Goal: Communication & Community: Answer question/provide support

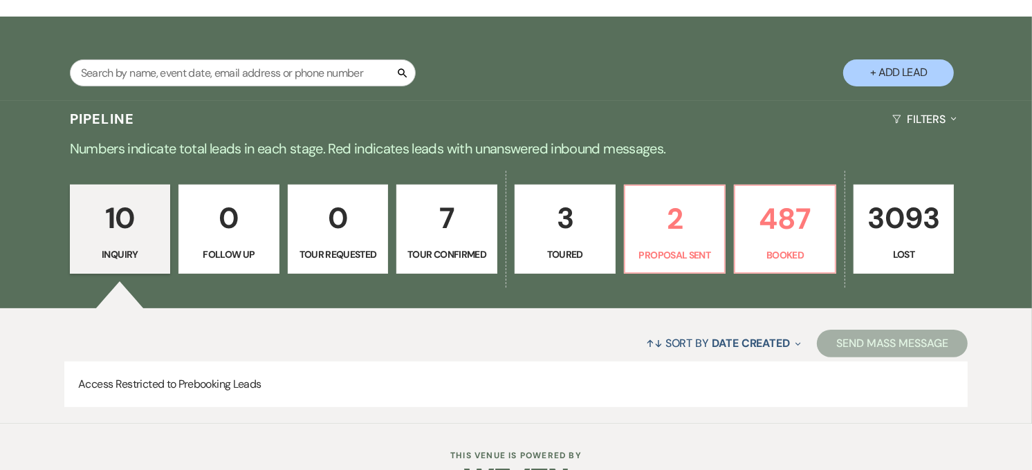
scroll to position [230, 0]
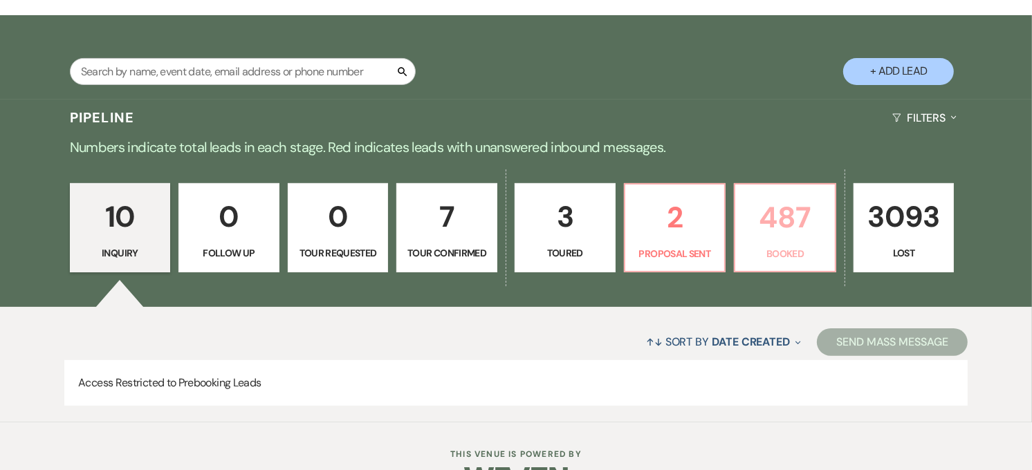
click at [750, 258] on p "Booked" at bounding box center [784, 253] width 83 height 15
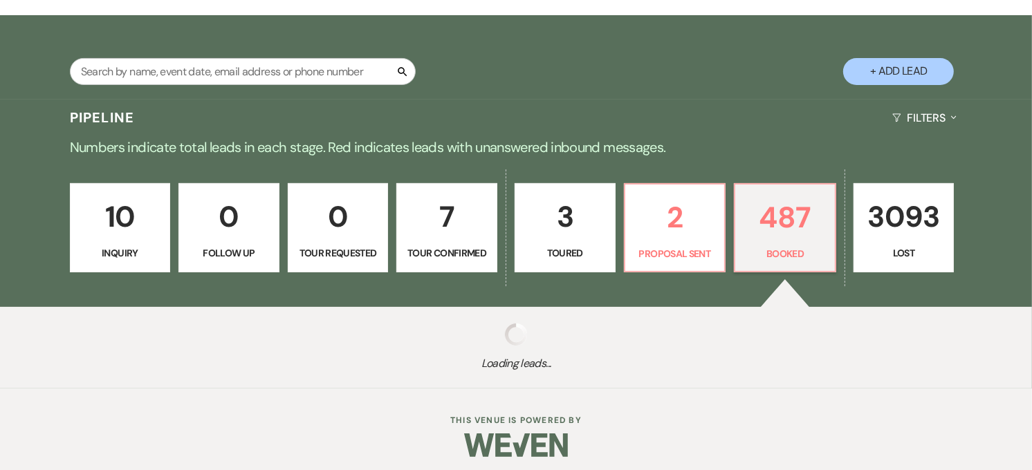
scroll to position [237, 0]
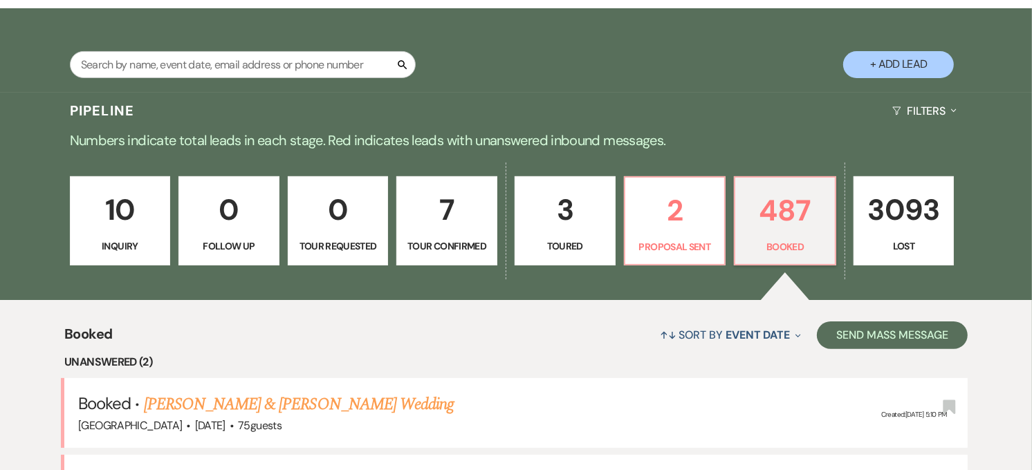
click at [185, 93] on div "Pipeline Filters Expand" at bounding box center [516, 111] width 996 height 37
click at [188, 73] on input "text" at bounding box center [243, 64] width 346 height 27
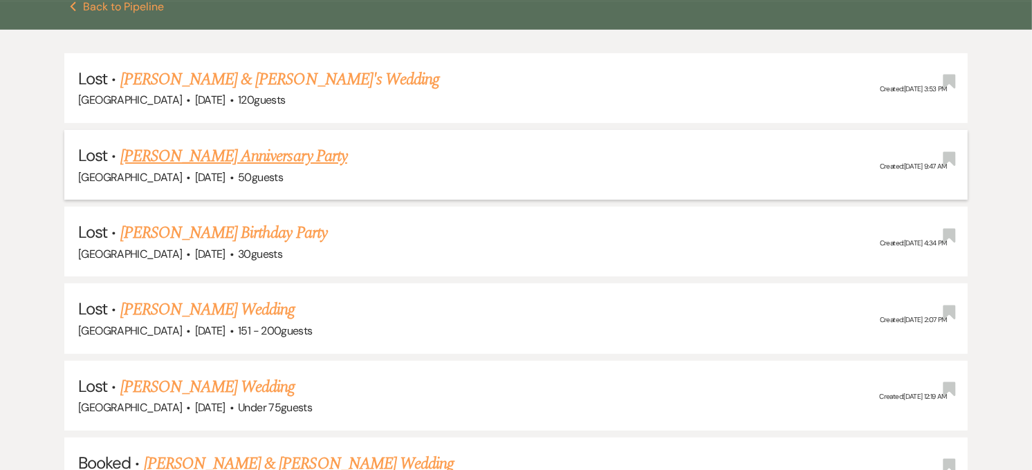
scroll to position [468, 0]
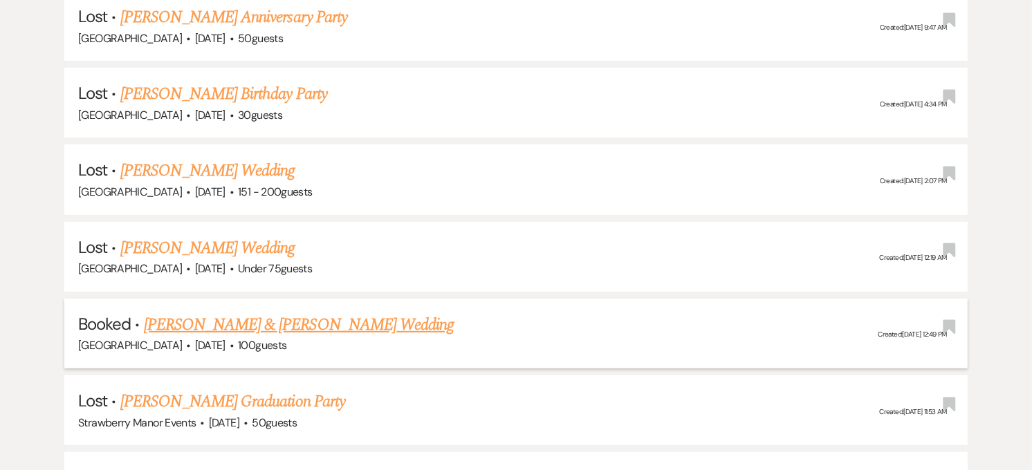
type input "cand"
click at [239, 319] on link "[PERSON_NAME] & [PERSON_NAME] Wedding" at bounding box center [299, 325] width 310 height 25
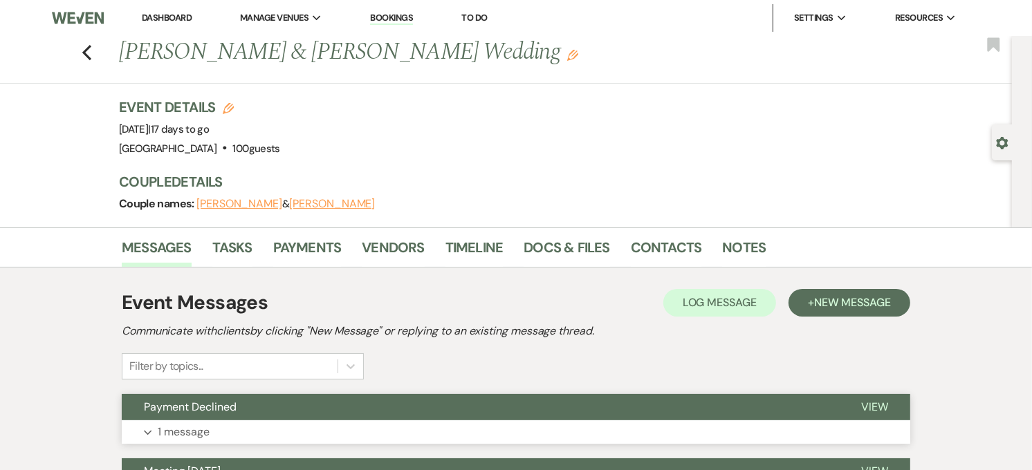
click at [399, 416] on button "Payment Declined" at bounding box center [480, 407] width 717 height 26
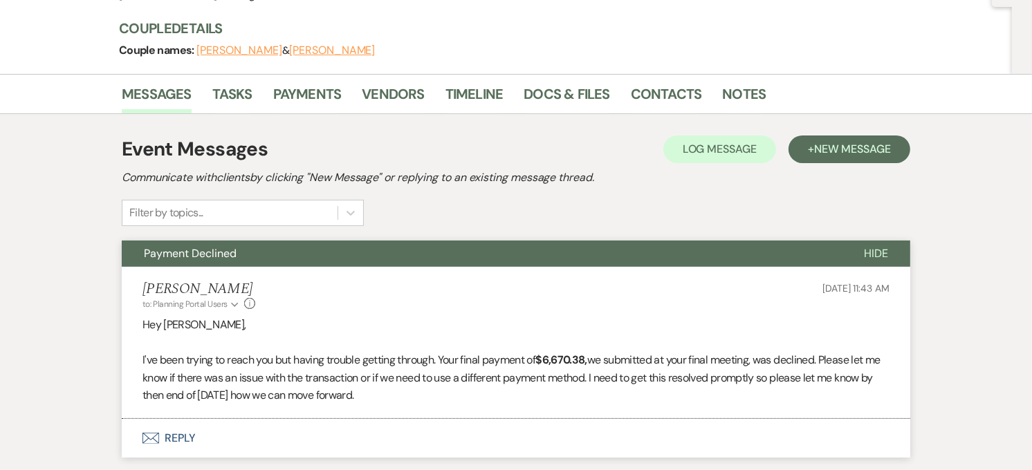
scroll to position [230, 0]
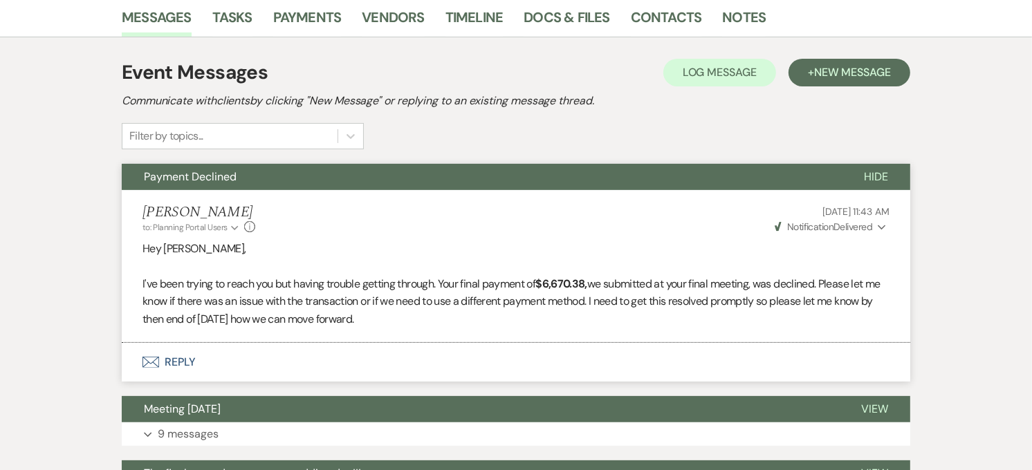
click at [830, 225] on span "Notification" at bounding box center [810, 227] width 46 height 12
click at [790, 225] on span "Notification" at bounding box center [810, 227] width 46 height 12
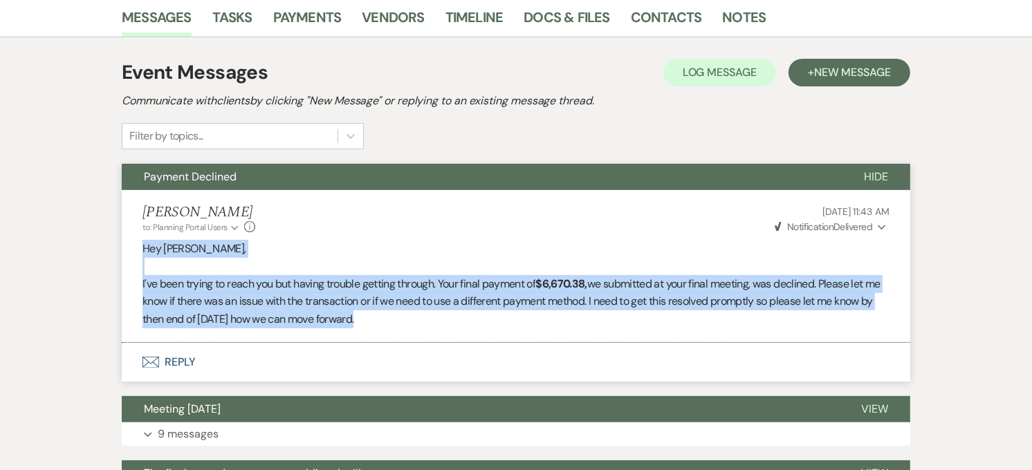
drag, startPoint x: 374, startPoint y: 322, endPoint x: 137, endPoint y: 244, distance: 249.5
click at [137, 244] on li "[PERSON_NAME] to: Planning Portal Users Expand Info [DATE] 11:43 AM Weven Check…" at bounding box center [516, 266] width 788 height 152
click at [433, 325] on p "I've been trying to reach you but having trouble getting through. Your final pa…" at bounding box center [515, 301] width 747 height 53
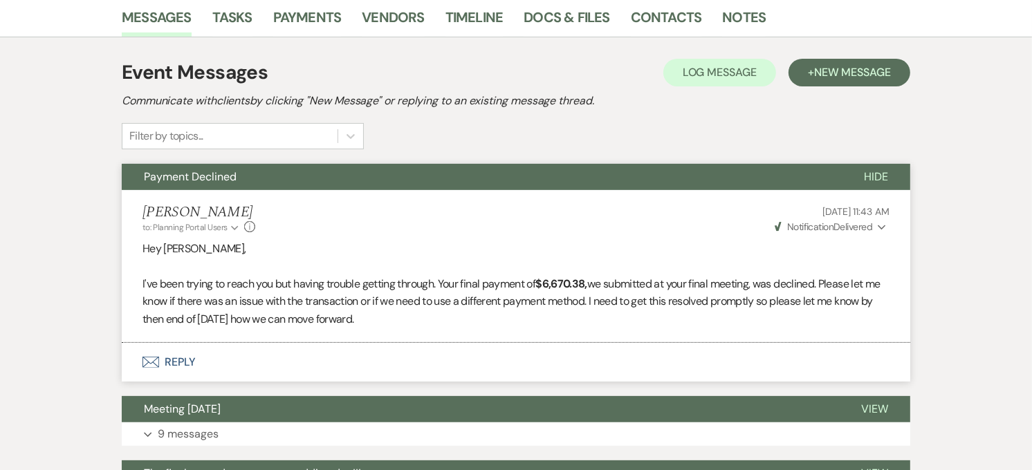
click at [833, 227] on span "Weven Check Notification Delivered" at bounding box center [824, 227] width 98 height 12
click at [401, 219] on div "[PERSON_NAME] to: Planning Portal Users Expand Info [DATE] 11:43 AM Weven Check…" at bounding box center [515, 219] width 747 height 30
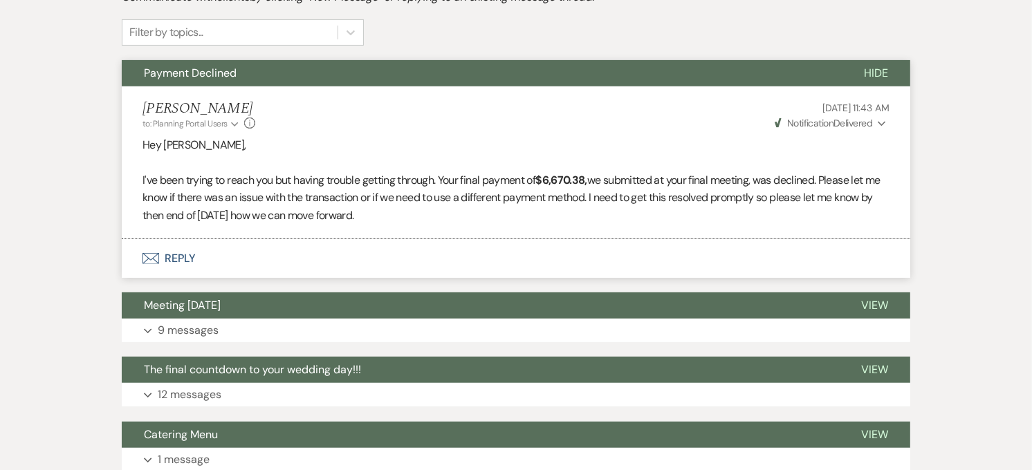
scroll to position [307, 0]
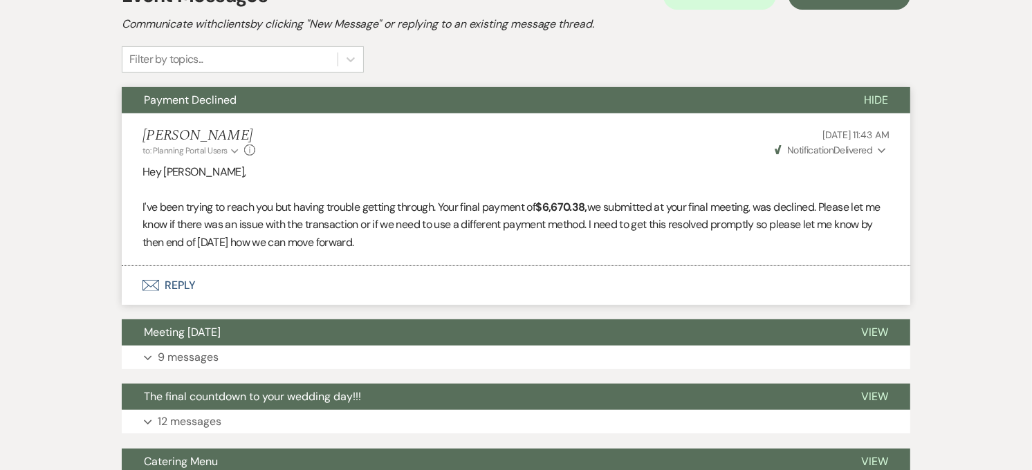
click at [232, 284] on button "Envelope Reply" at bounding box center [516, 285] width 788 height 39
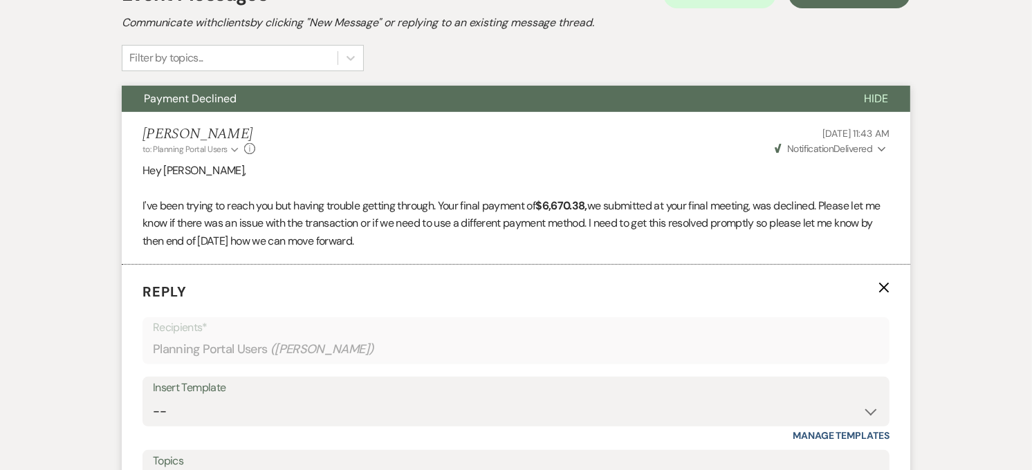
scroll to position [481, 0]
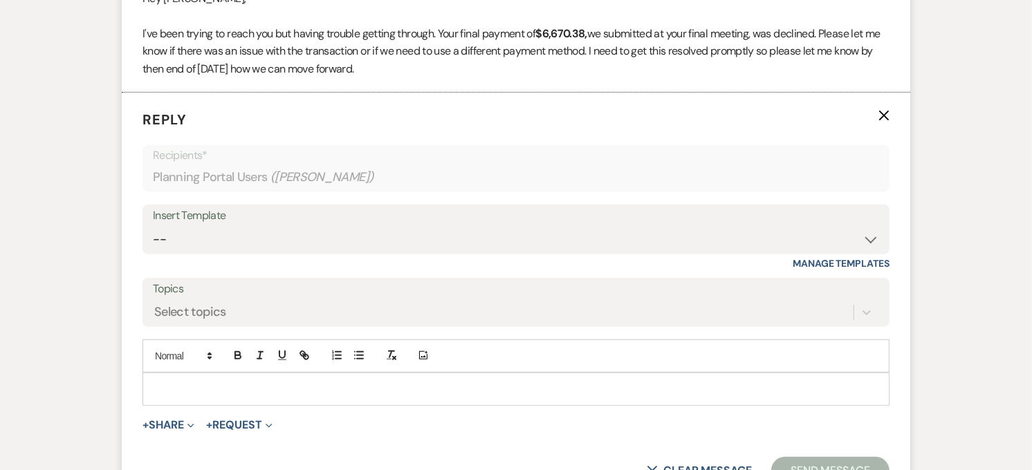
click at [211, 383] on p at bounding box center [516, 389] width 725 height 15
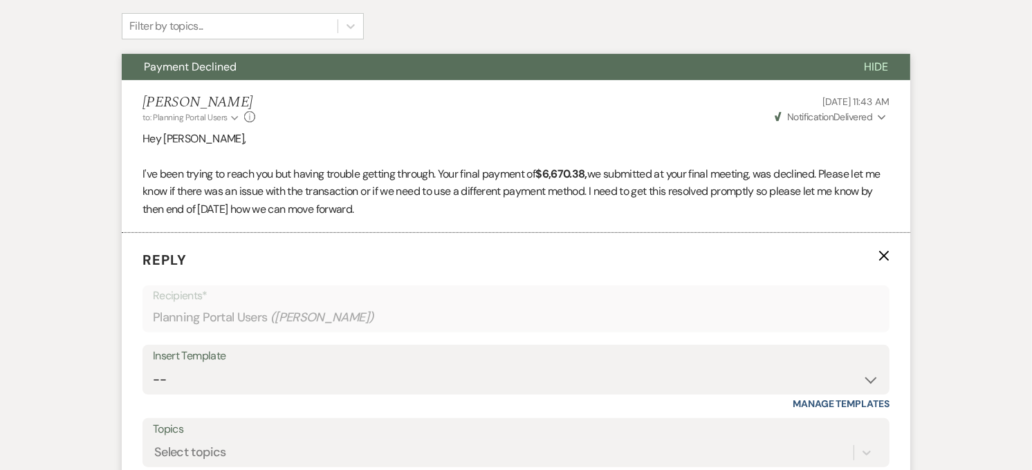
scroll to position [327, 0]
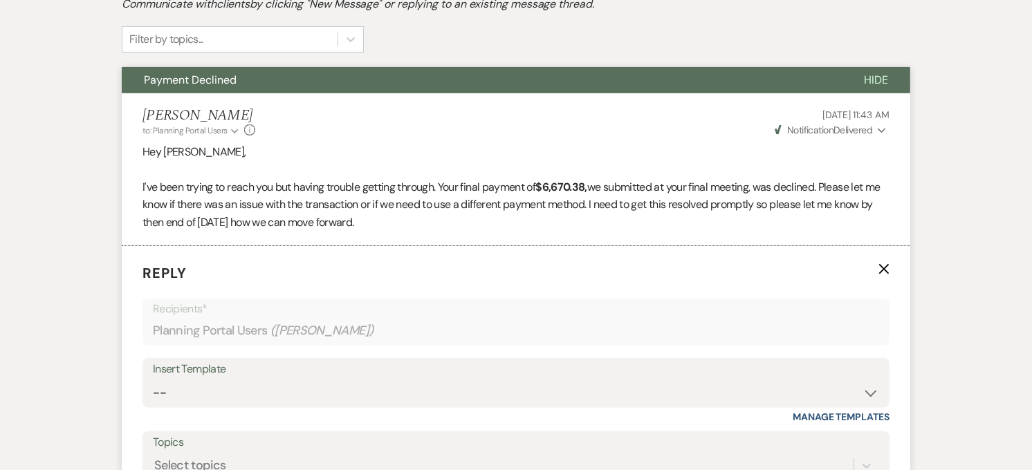
click at [887, 268] on icon "X" at bounding box center [883, 268] width 11 height 11
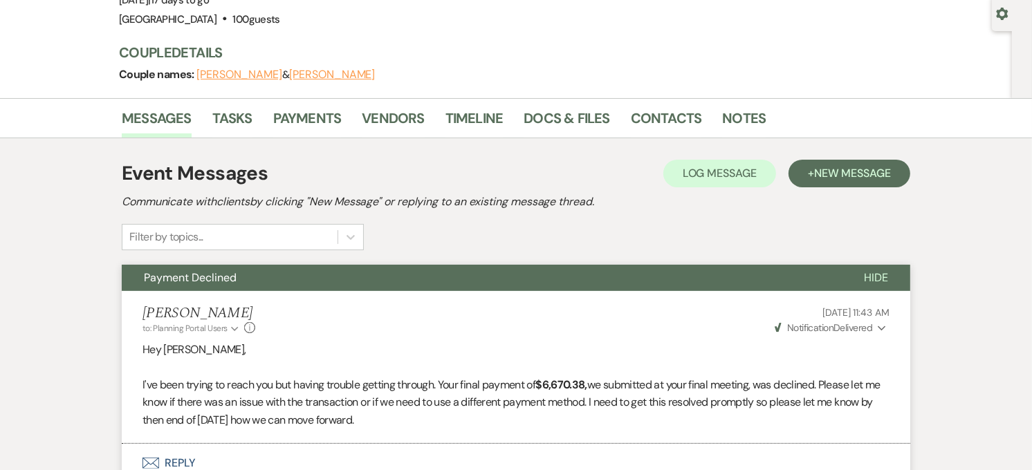
scroll to position [0, 0]
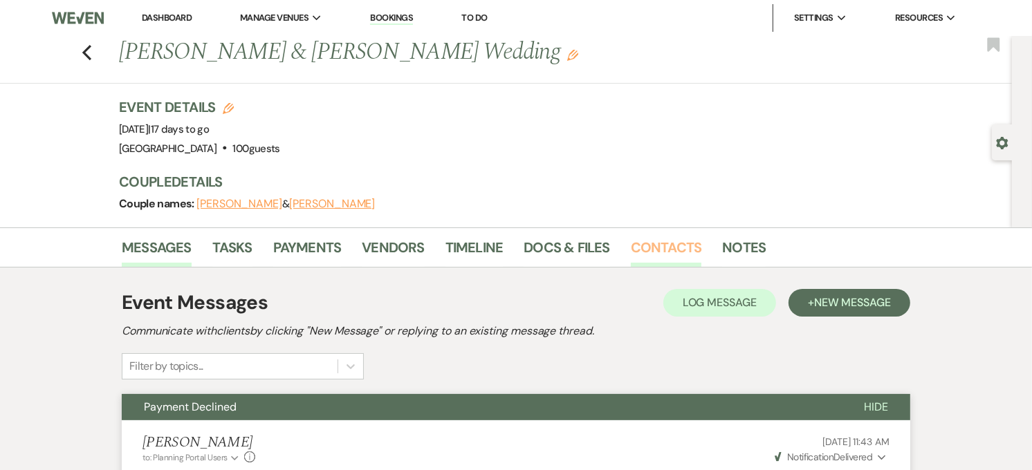
click at [669, 241] on link "Contacts" at bounding box center [666, 252] width 71 height 30
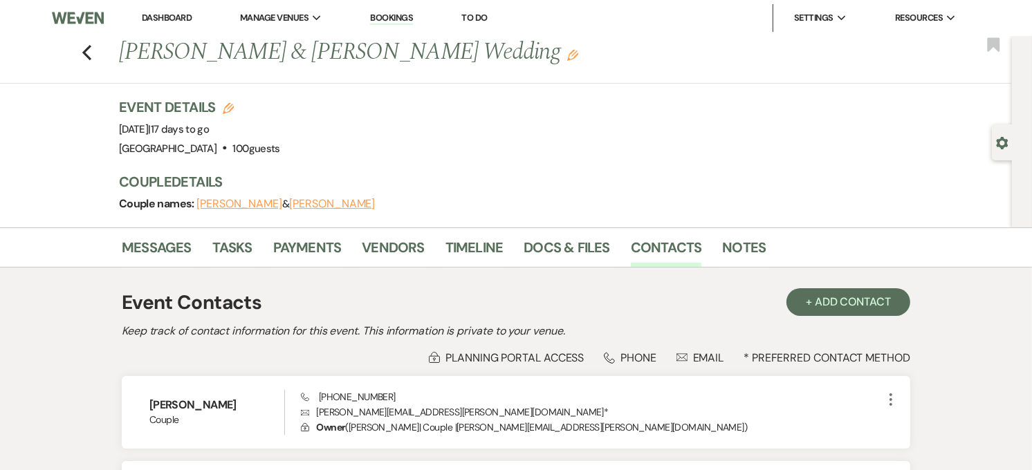
click at [176, 15] on link "Dashboard" at bounding box center [167, 18] width 50 height 12
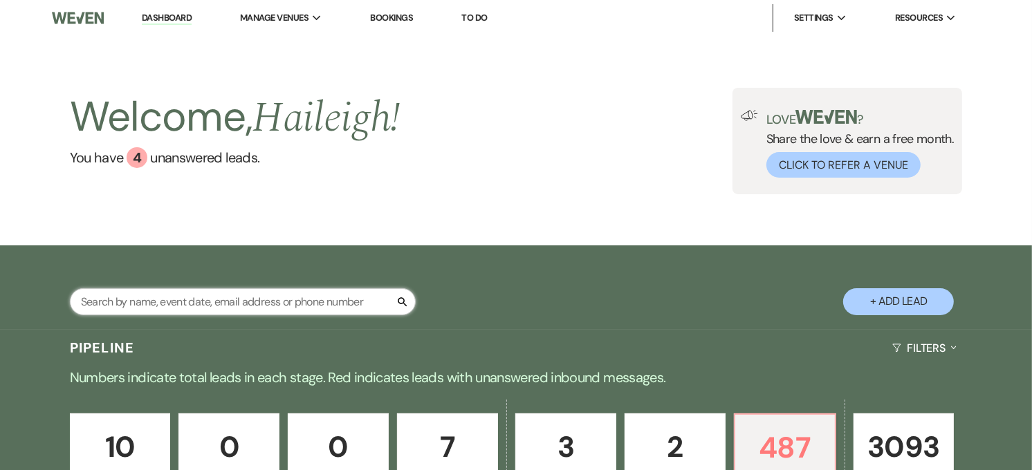
click at [150, 300] on input "text" at bounding box center [243, 301] width 346 height 27
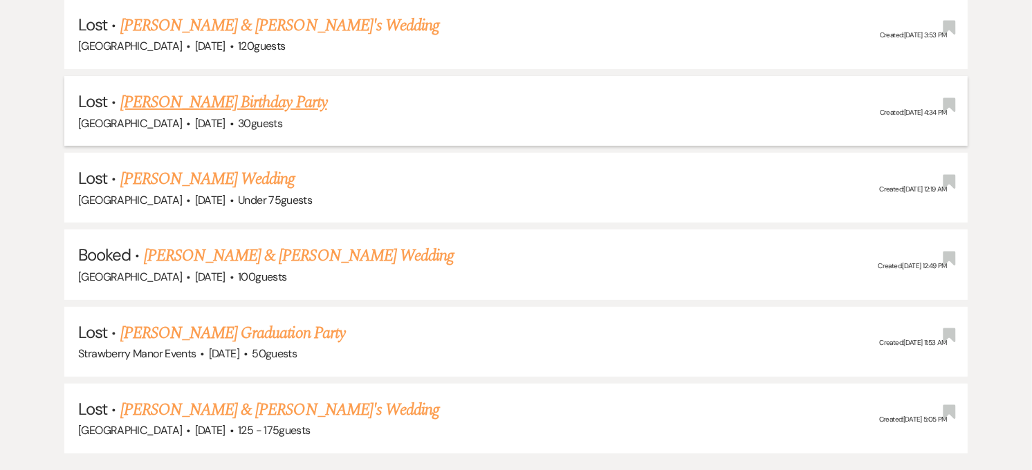
scroll to position [384, 0]
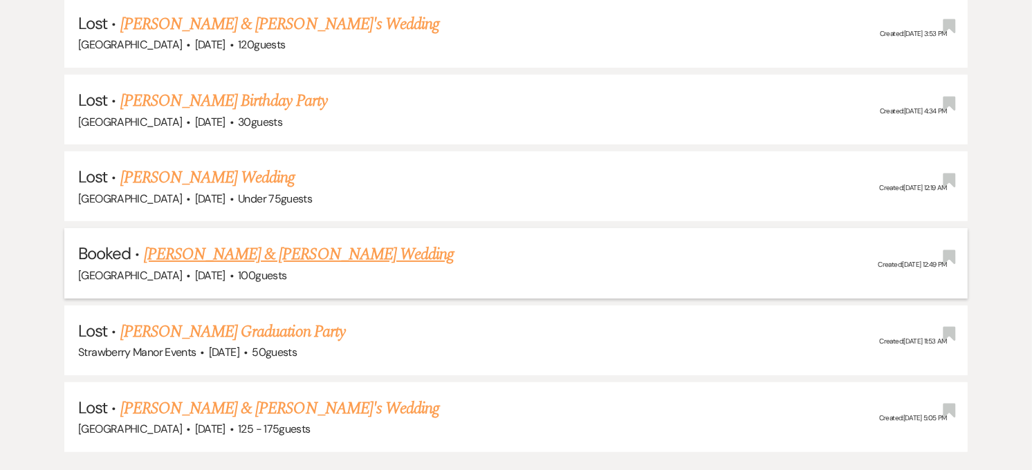
type input "[PERSON_NAME]"
click at [218, 254] on link "[PERSON_NAME] & [PERSON_NAME] Wedding" at bounding box center [299, 254] width 310 height 25
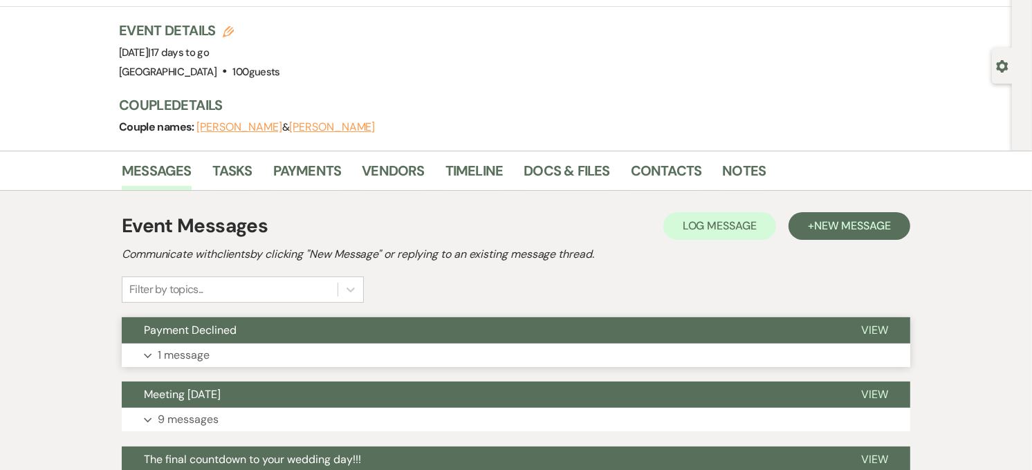
click at [222, 353] on button "Expand 1 message" at bounding box center [516, 356] width 788 height 24
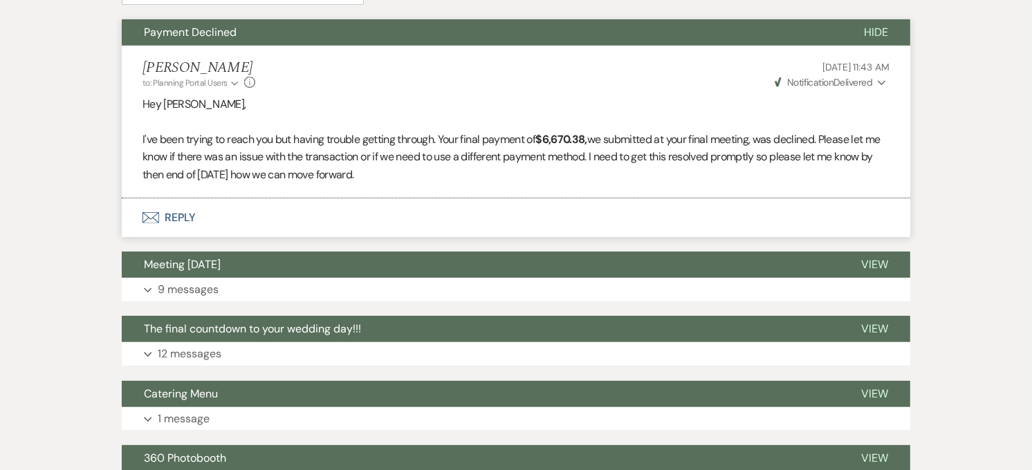
scroll to position [307, 0]
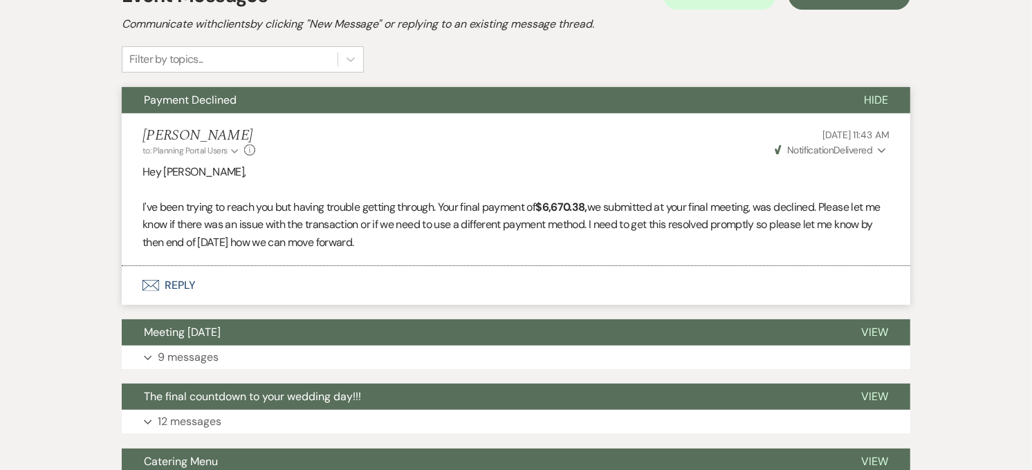
click at [396, 243] on p "I've been trying to reach you but having trouble getting through. Your final pa…" at bounding box center [515, 224] width 747 height 53
click at [254, 270] on button "Envelope Reply" at bounding box center [516, 285] width 788 height 39
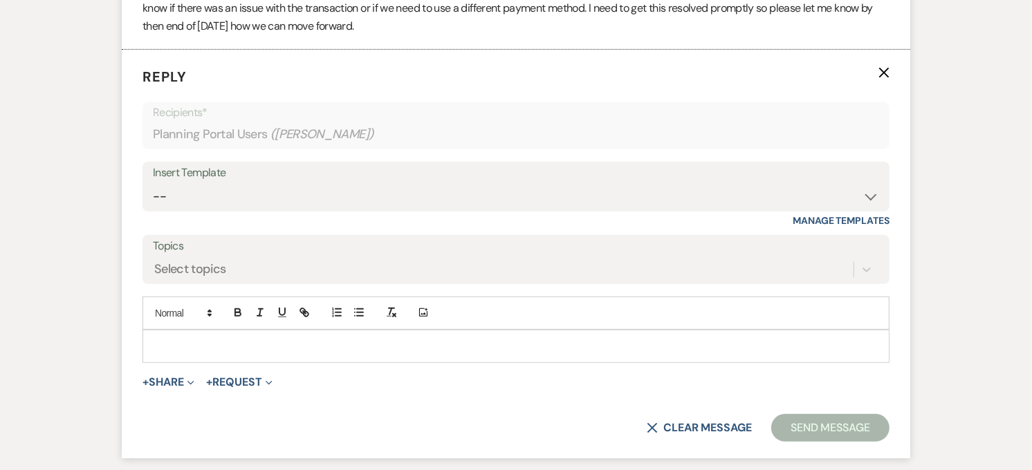
scroll to position [543, 0]
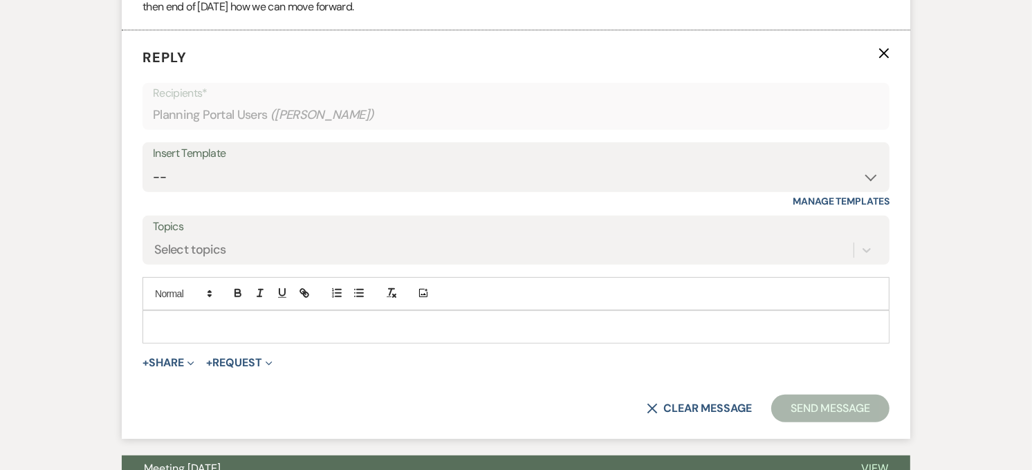
click at [277, 344] on form "Reply X Recipients* Planning Portal Users ( [PERSON_NAME] ) Insert Template -- …" at bounding box center [516, 234] width 788 height 409
click at [277, 333] on p at bounding box center [516, 327] width 725 height 15
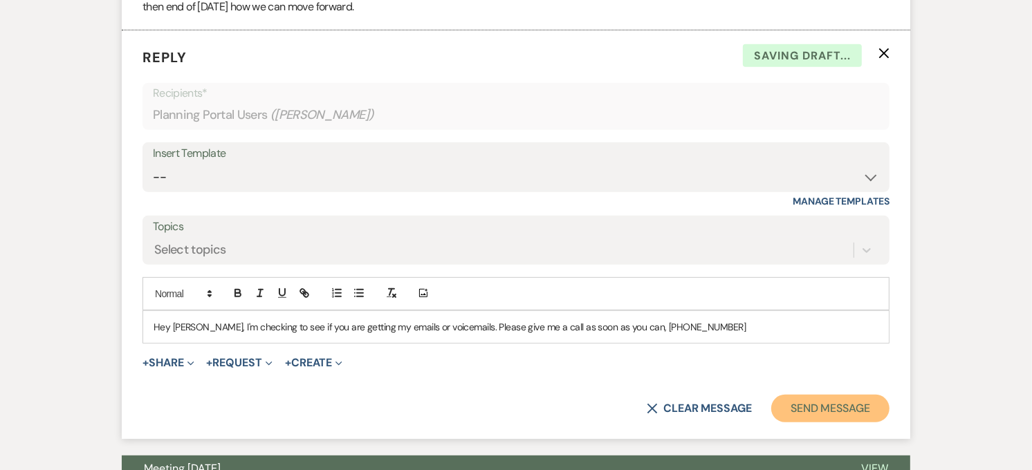
click at [807, 412] on button "Send Message" at bounding box center [830, 409] width 118 height 28
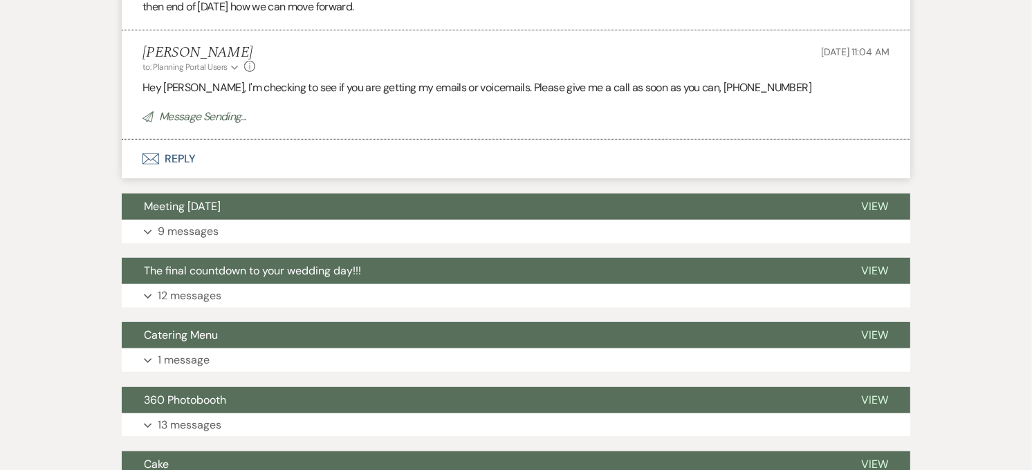
scroll to position [236, 0]
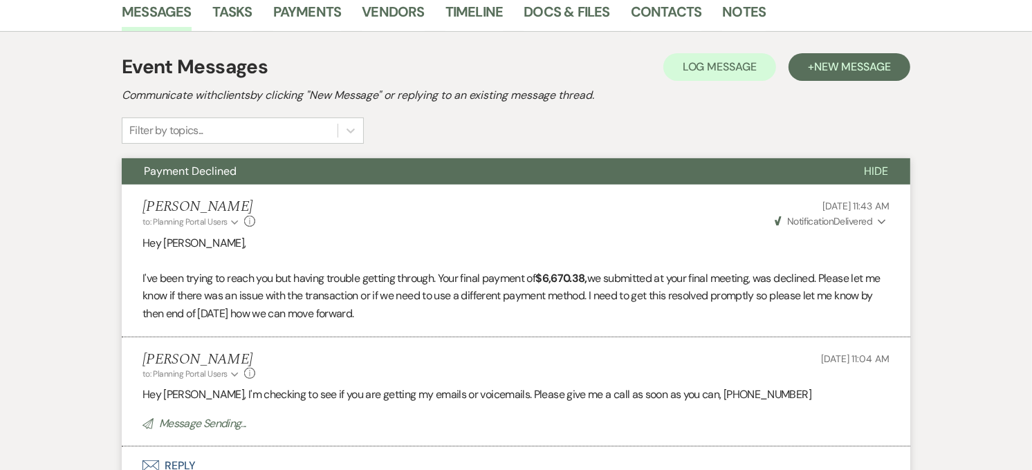
click at [539, 176] on button "Payment Declined" at bounding box center [482, 171] width 720 height 26
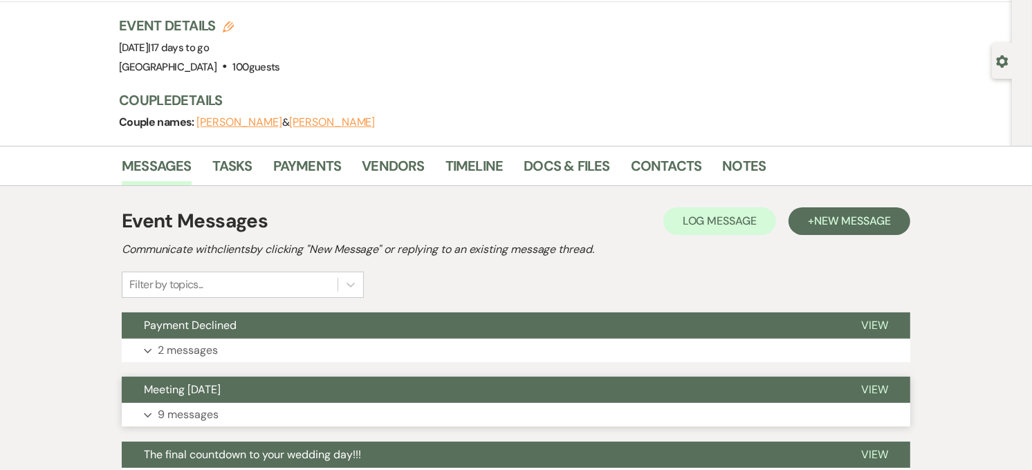
scroll to position [0, 0]
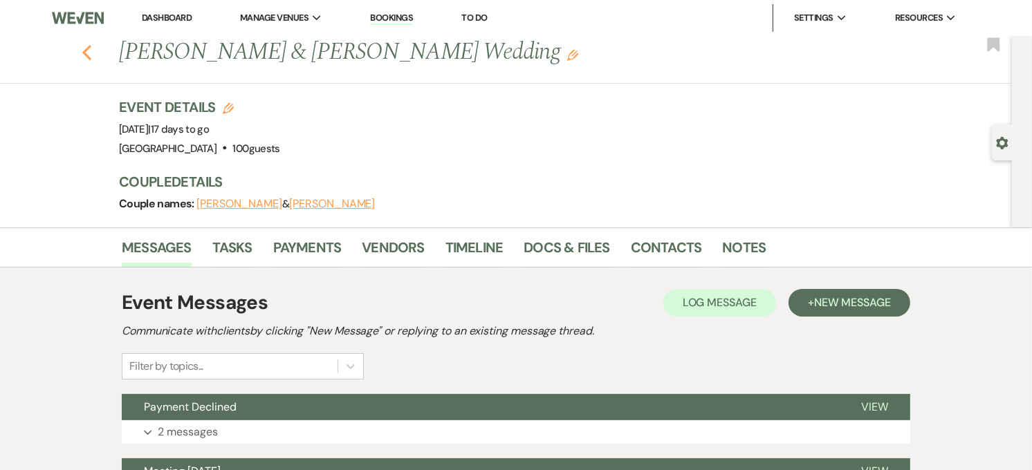
click at [92, 57] on icon "Previous" at bounding box center [87, 52] width 10 height 17
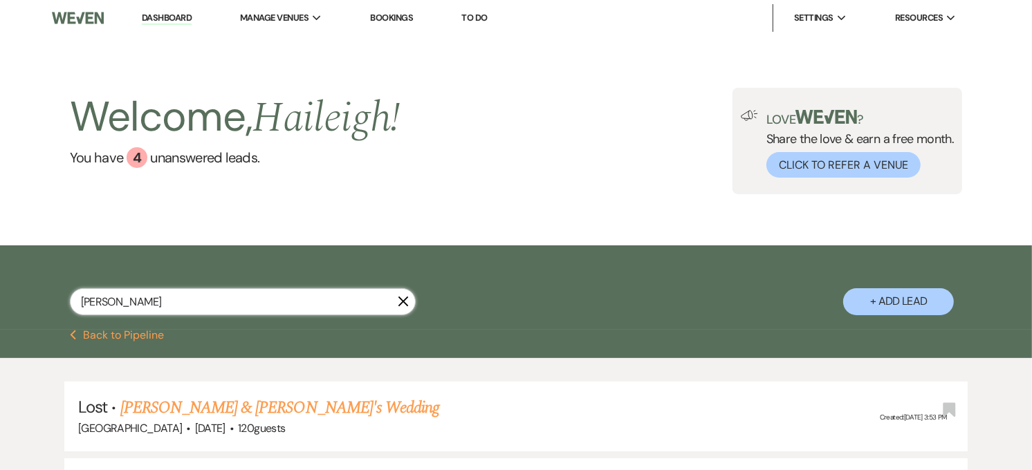
drag, startPoint x: 126, startPoint y: 300, endPoint x: 44, endPoint y: 306, distance: 81.8
click at [44, 306] on div "[PERSON_NAME] X + Add Lead" at bounding box center [516, 289] width 996 height 74
click at [218, 298] on input "text" at bounding box center [243, 301] width 346 height 27
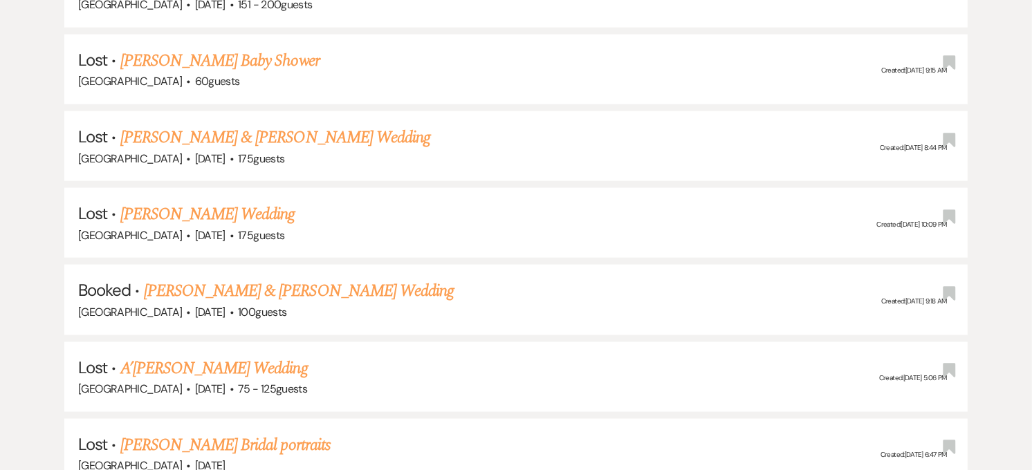
scroll to position [1613, 0]
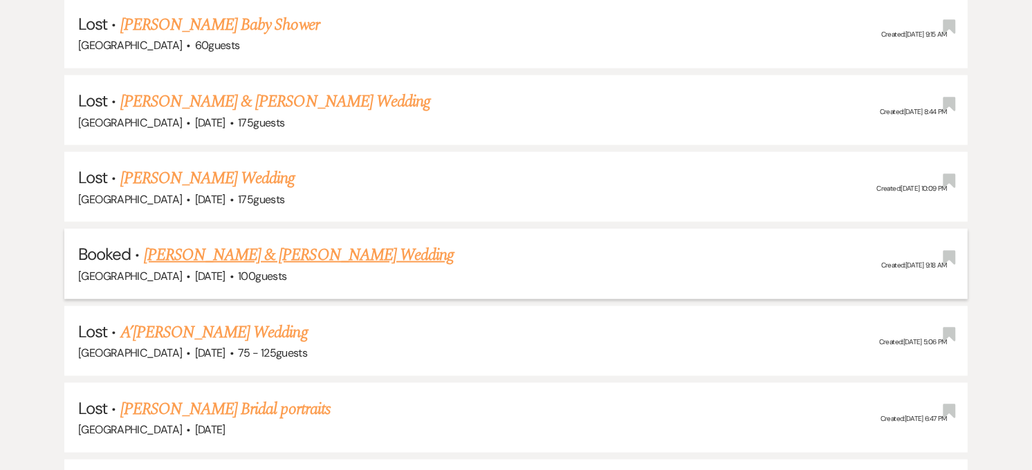
type input "tayl"
click at [265, 247] on link "[PERSON_NAME] & [PERSON_NAME] Wedding" at bounding box center [299, 255] width 310 height 25
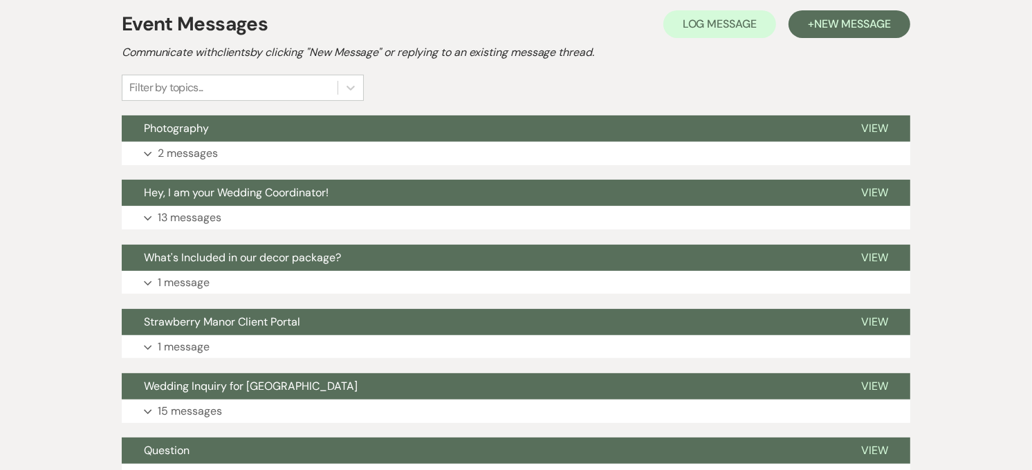
scroll to position [307, 0]
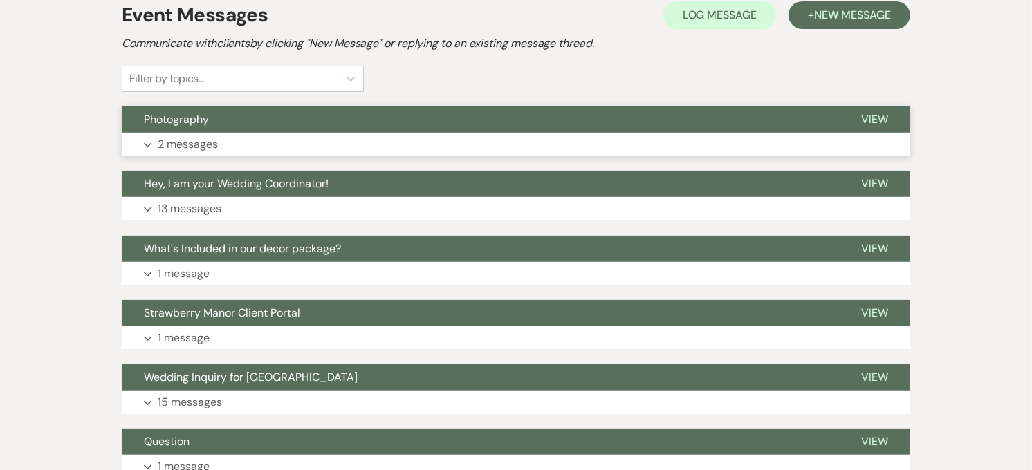
click at [441, 115] on button "Photography" at bounding box center [480, 120] width 717 height 26
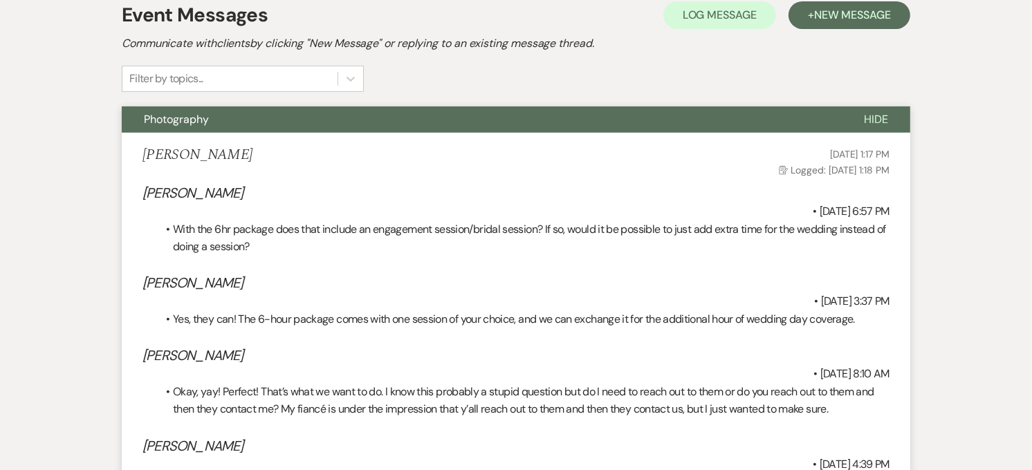
click at [477, 127] on button "Photography" at bounding box center [482, 120] width 720 height 26
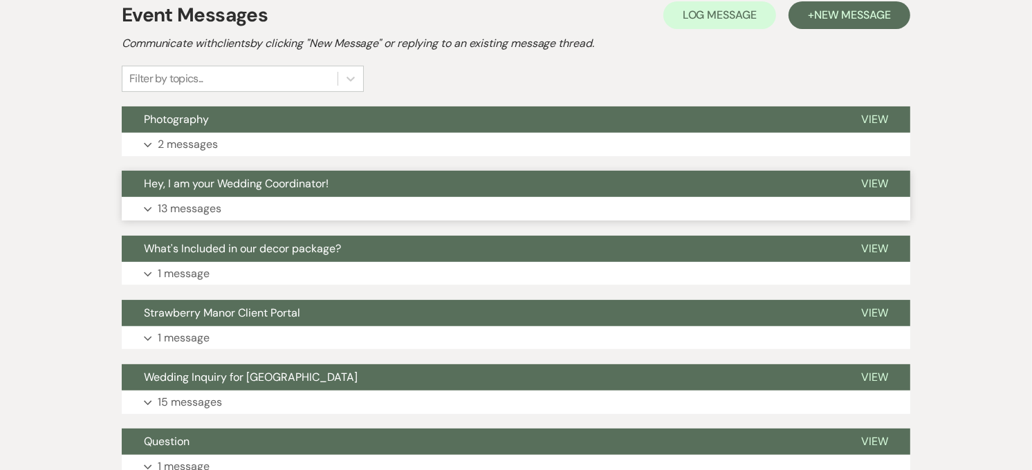
click at [459, 189] on button "Hey, I am your Wedding Coordinator!" at bounding box center [480, 184] width 717 height 26
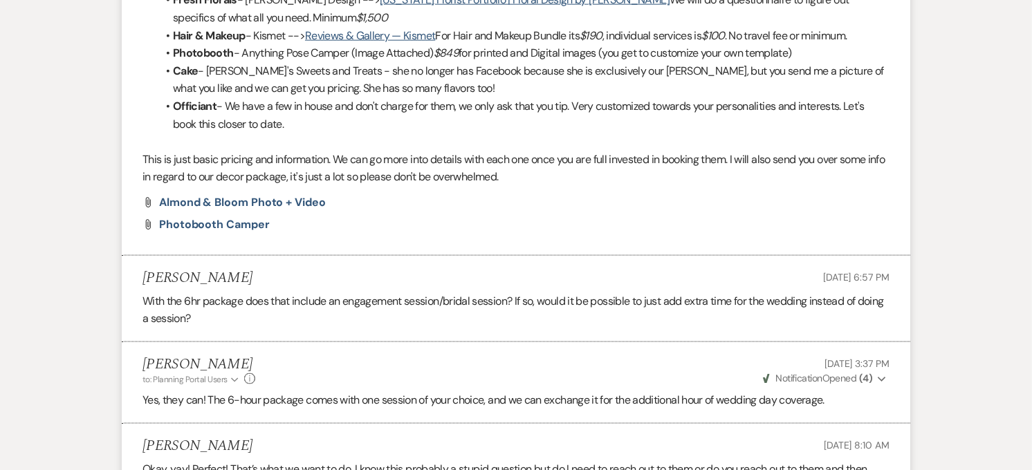
scroll to position [1691, 0]
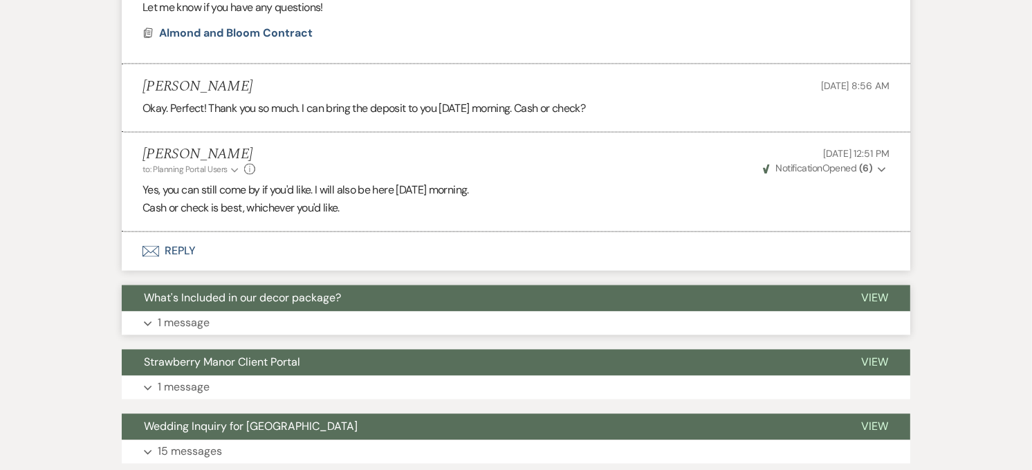
click at [411, 306] on button "What's Included in our decor package?" at bounding box center [480, 299] width 717 height 26
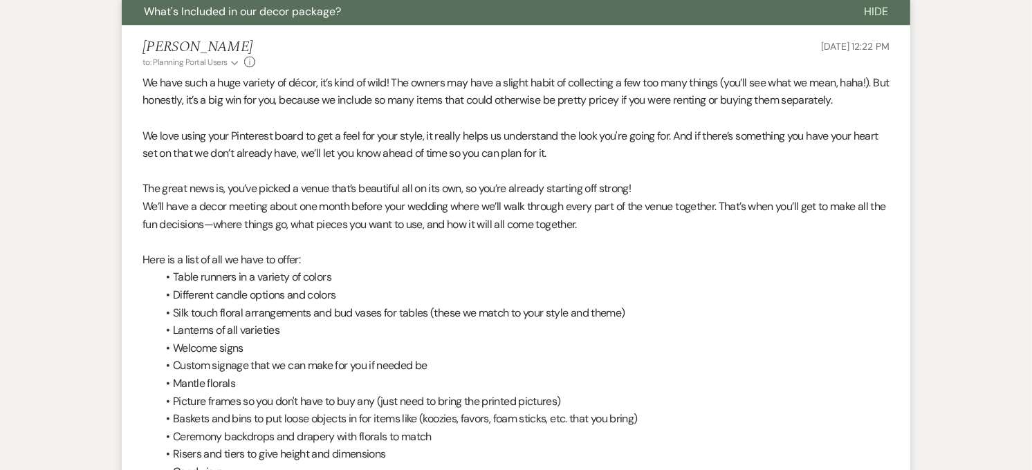
scroll to position [2536, 0]
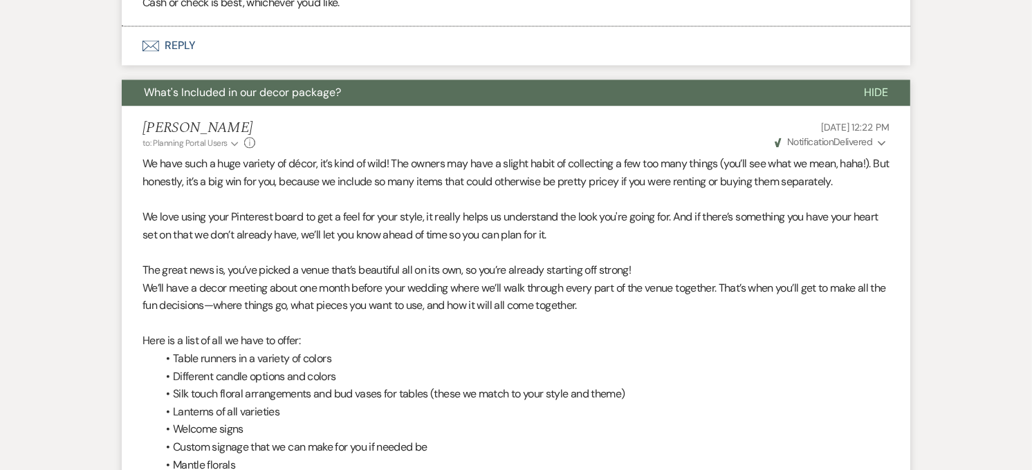
click at [385, 98] on button "What's Included in our decor package?" at bounding box center [482, 93] width 720 height 26
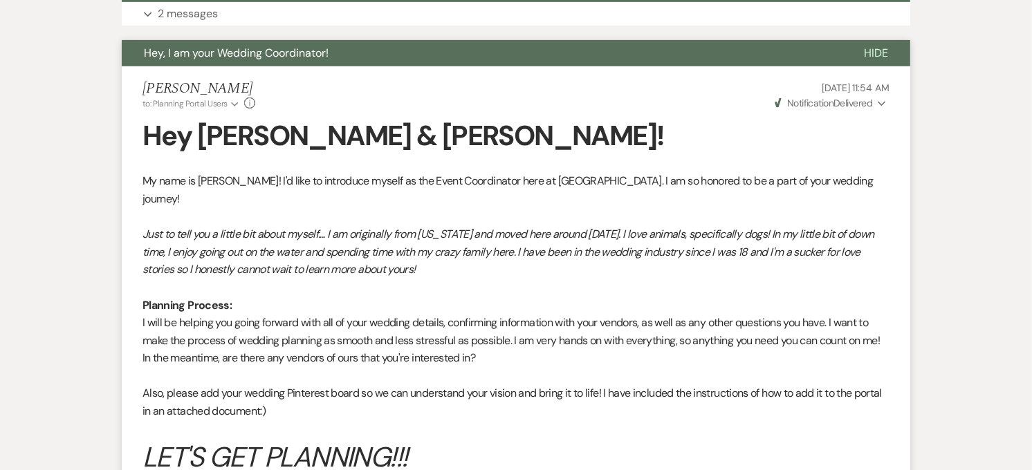
scroll to position [400, 0]
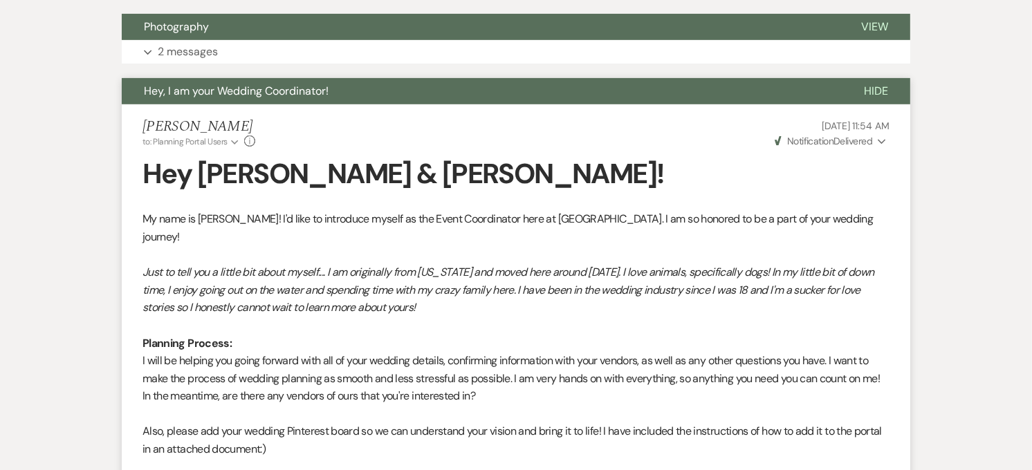
click at [388, 84] on button "Hey, I am your Wedding Coordinator!" at bounding box center [482, 91] width 720 height 26
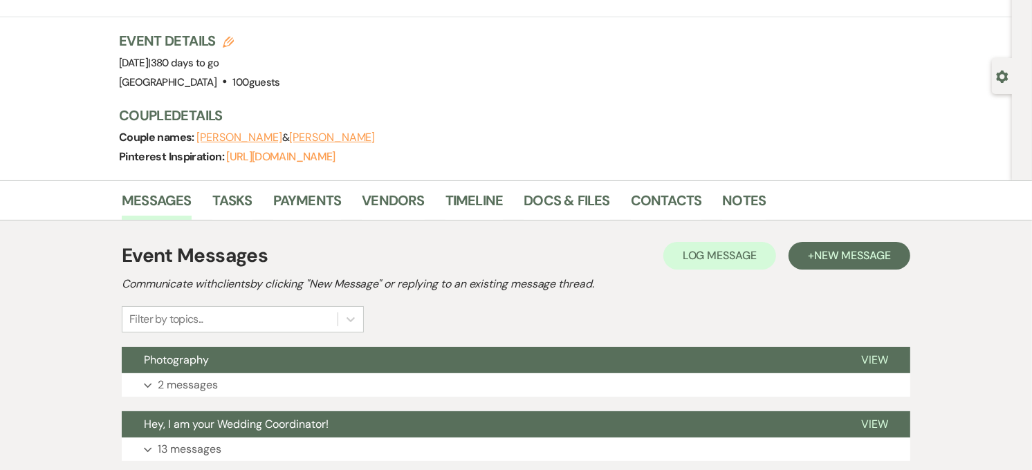
scroll to position [0, 0]
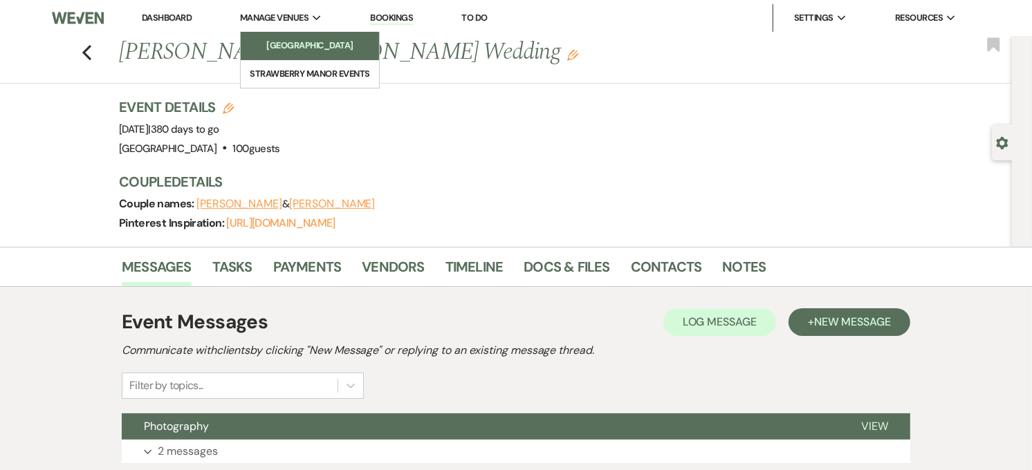
click at [286, 40] on li "[GEOGRAPHIC_DATA]" at bounding box center [310, 46] width 124 height 14
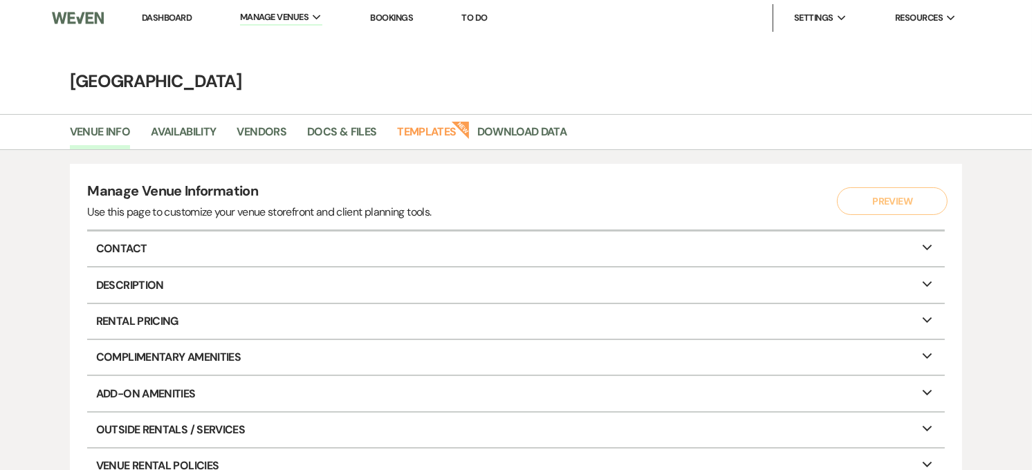
click at [452, 138] on div "New" at bounding box center [459, 132] width 14 height 14
click at [423, 132] on link "Templates" at bounding box center [426, 136] width 59 height 26
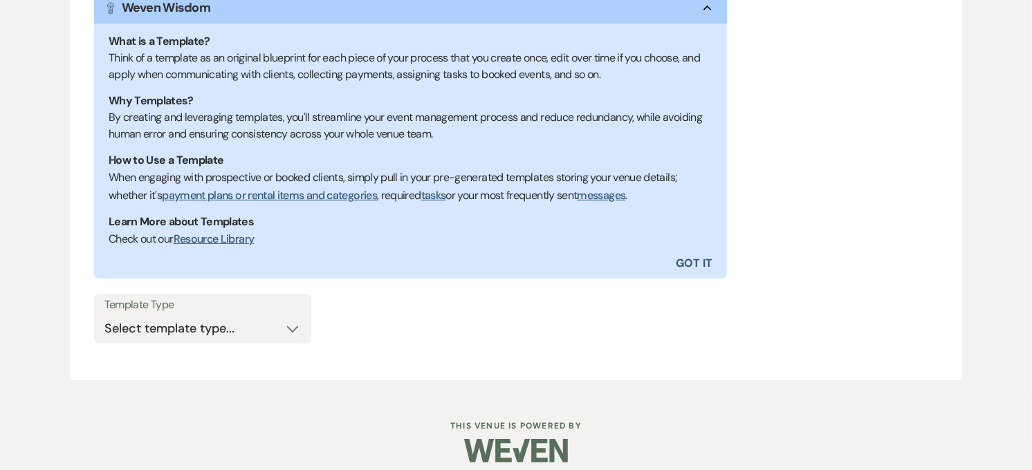
scroll to position [274, 0]
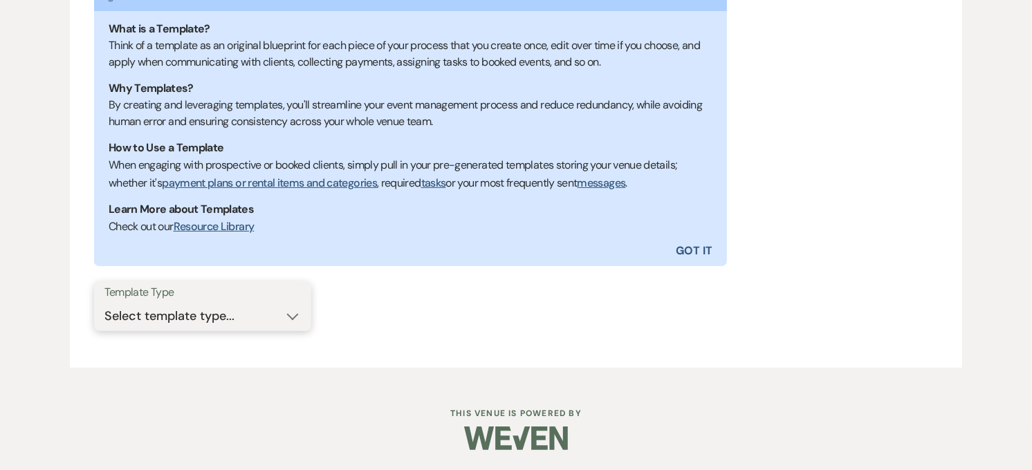
click at [194, 314] on select "Select template type... Task List Message Templates Payment Plan Inventory Item…" at bounding box center [202, 316] width 196 height 27
select select "Message Templates"
click at [104, 303] on select "Select template type... Task List Message Templates Payment Plan Inventory Item…" at bounding box center [202, 316] width 196 height 27
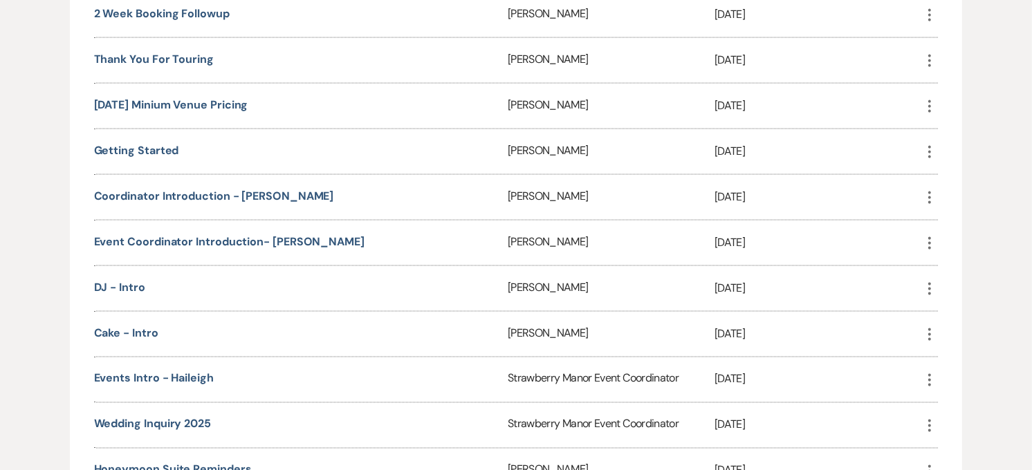
scroll to position [1965, 0]
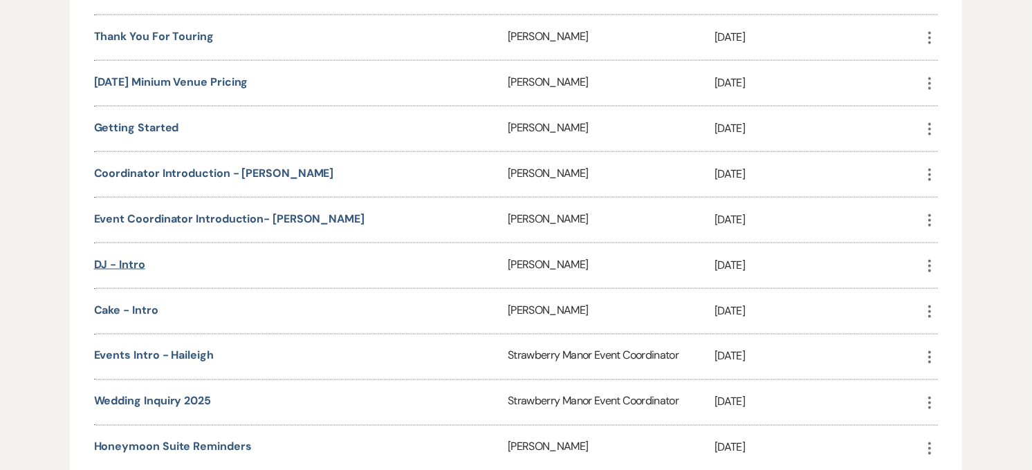
click at [137, 257] on link "DJ - Intro" at bounding box center [119, 264] width 51 height 15
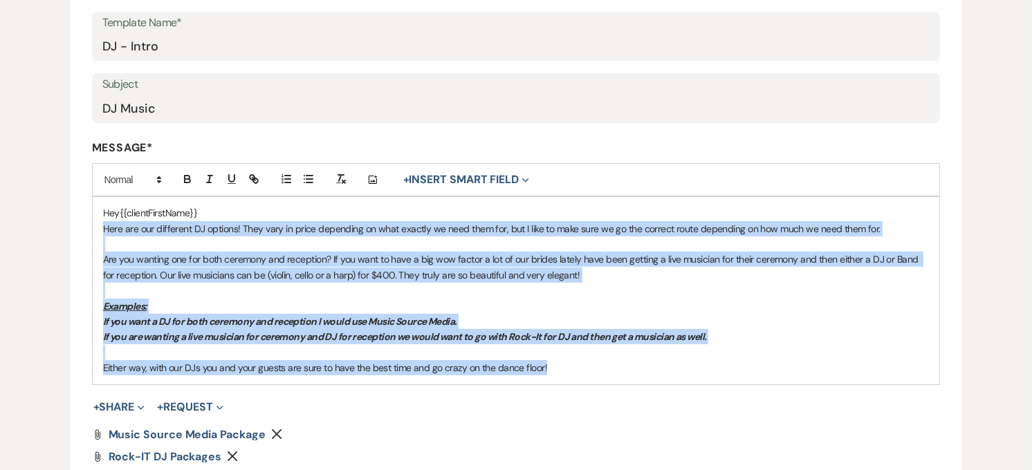
drag, startPoint x: 98, startPoint y: 225, endPoint x: 603, endPoint y: 391, distance: 532.3
click at [603, 391] on form "Edit Message Template This template was created on [DATE] * Required Template N…" at bounding box center [516, 249] width 893 height 691
copy div "Here are our different DJ options! They vary in price depending on what exactly…"
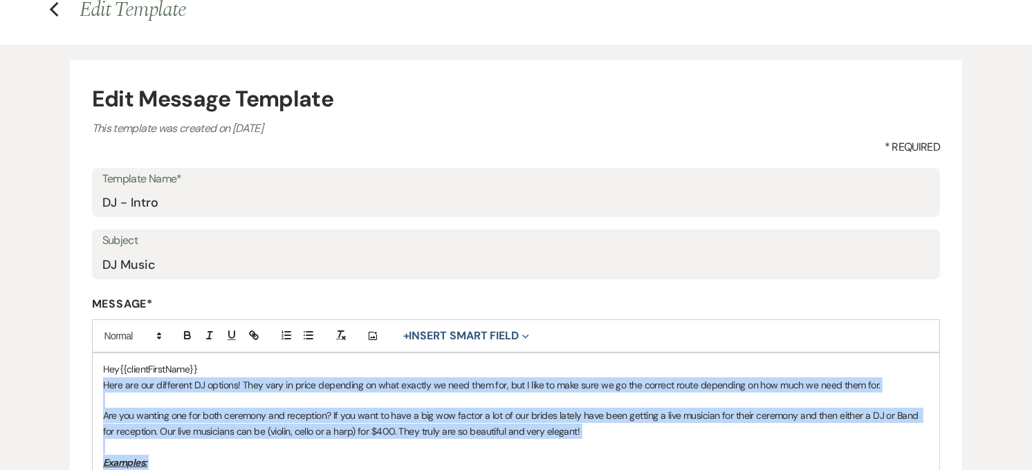
scroll to position [307, 0]
